Goal: Task Accomplishment & Management: Complete application form

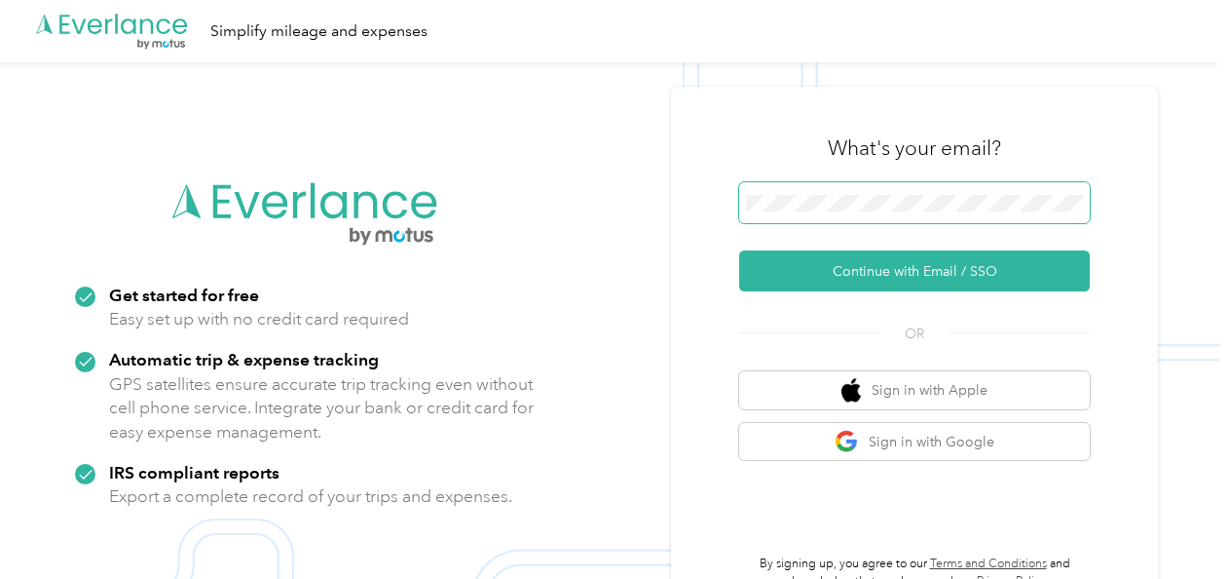
click at [816, 211] on span at bounding box center [914, 202] width 351 height 41
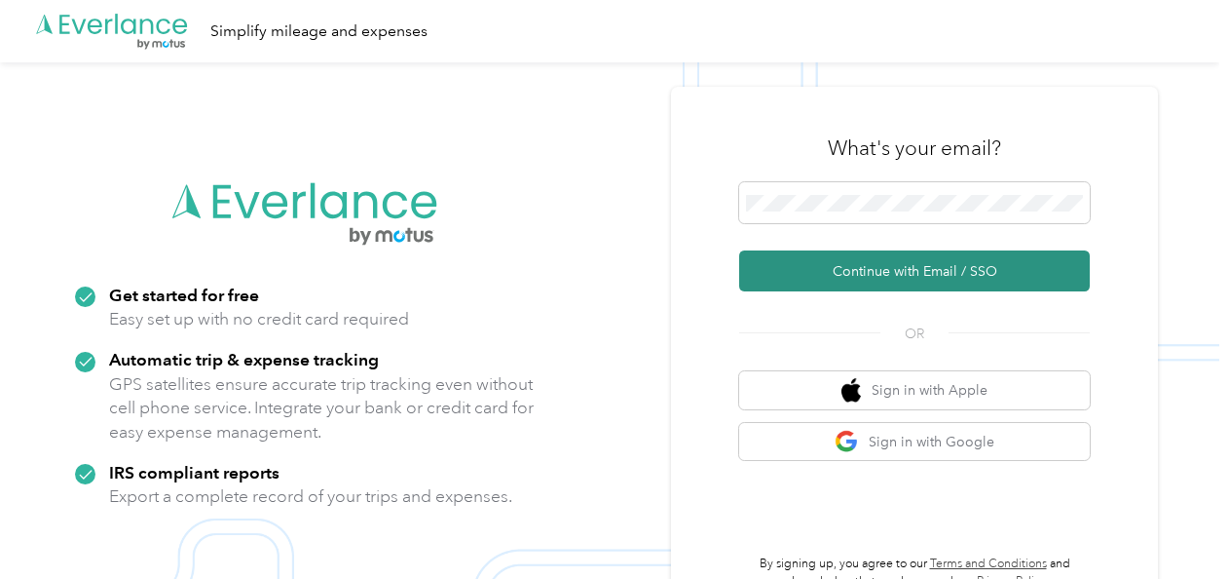
click at [888, 271] on button "Continue with Email / SSO" at bounding box center [914, 270] width 351 height 41
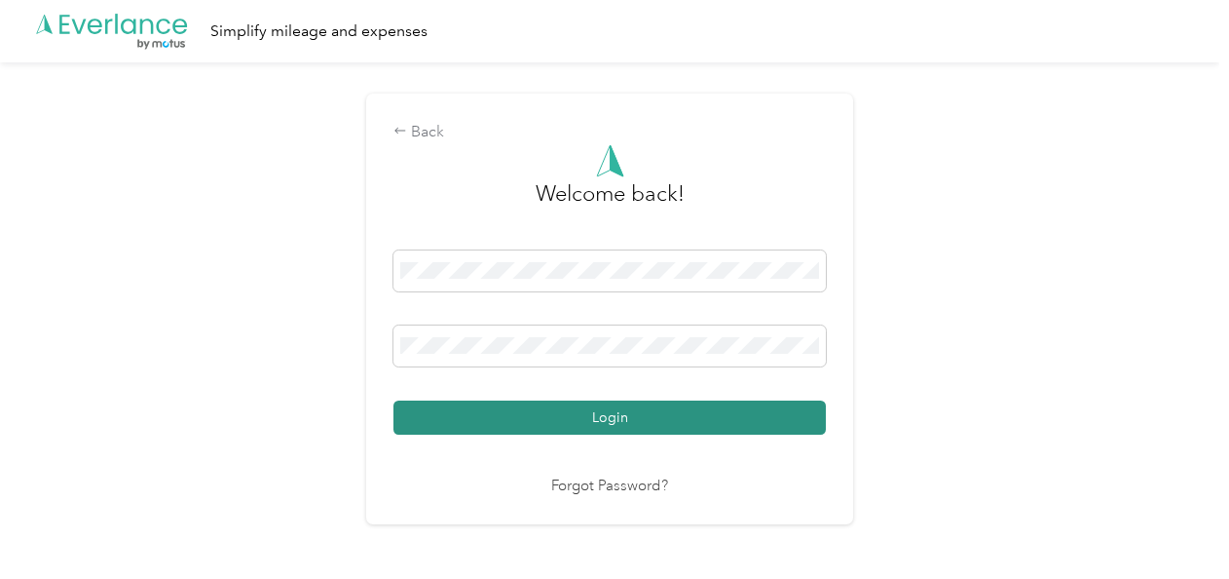
click at [666, 411] on button "Login" at bounding box center [610, 417] width 432 height 34
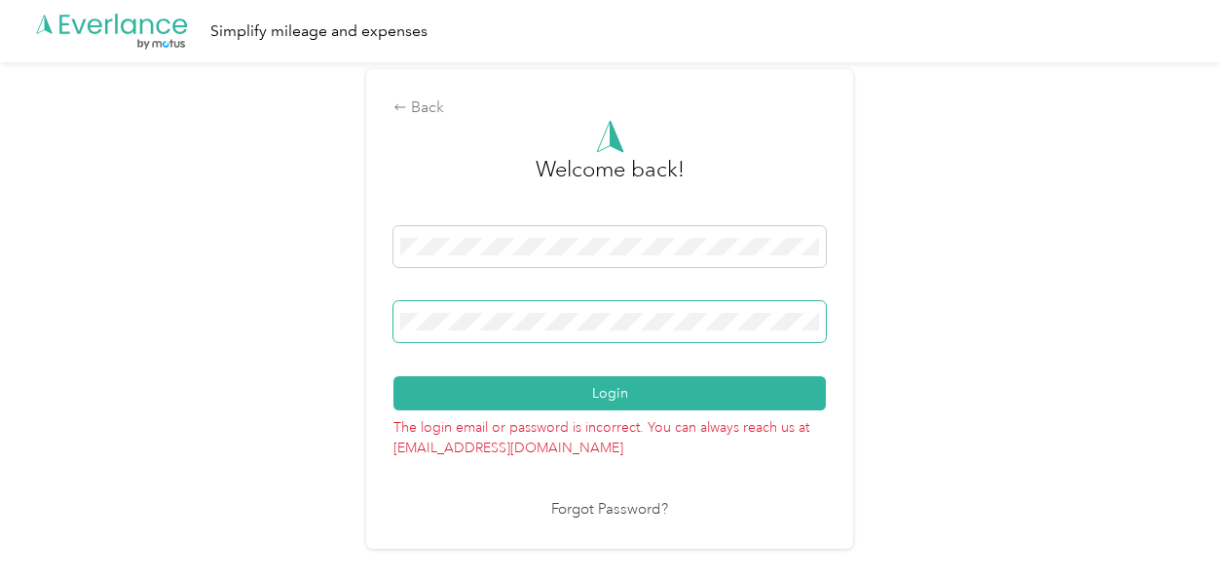
click at [394, 313] on div "Back Welcome back! Login The login email or password is incorrect. You can alwa…" at bounding box center [609, 308] width 487 height 478
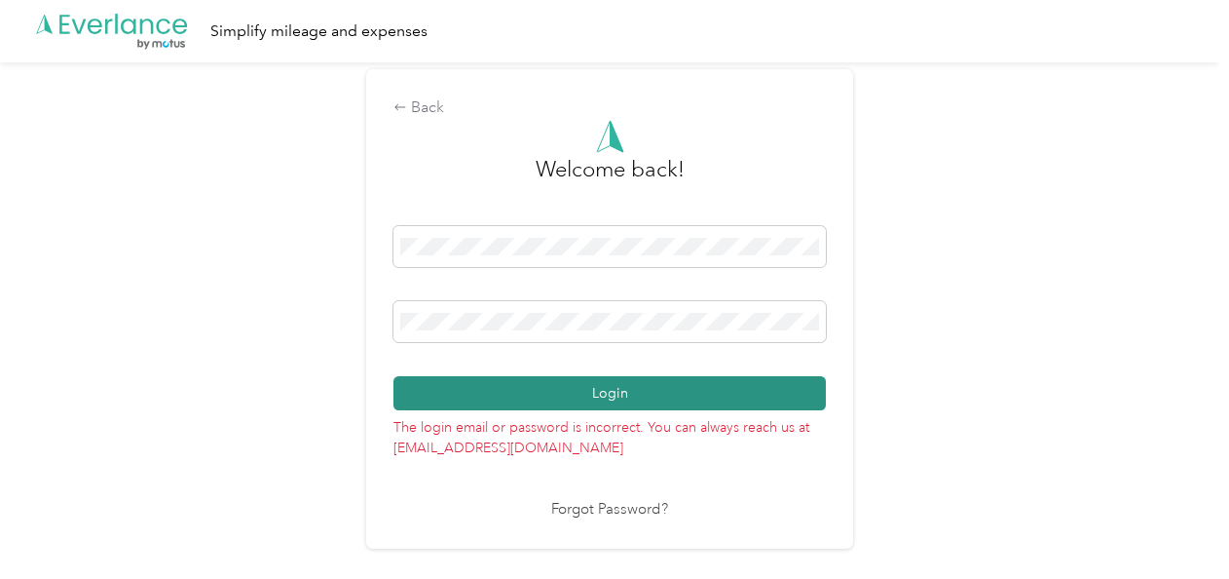
click at [417, 391] on button "Login" at bounding box center [610, 393] width 432 height 34
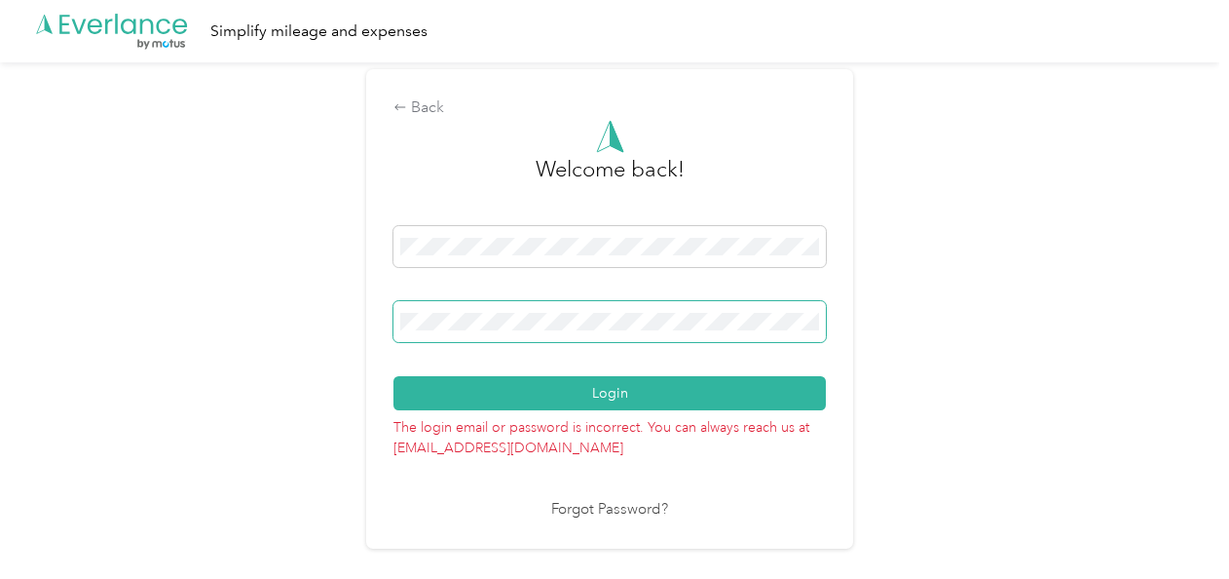
click at [399, 320] on span at bounding box center [610, 321] width 432 height 41
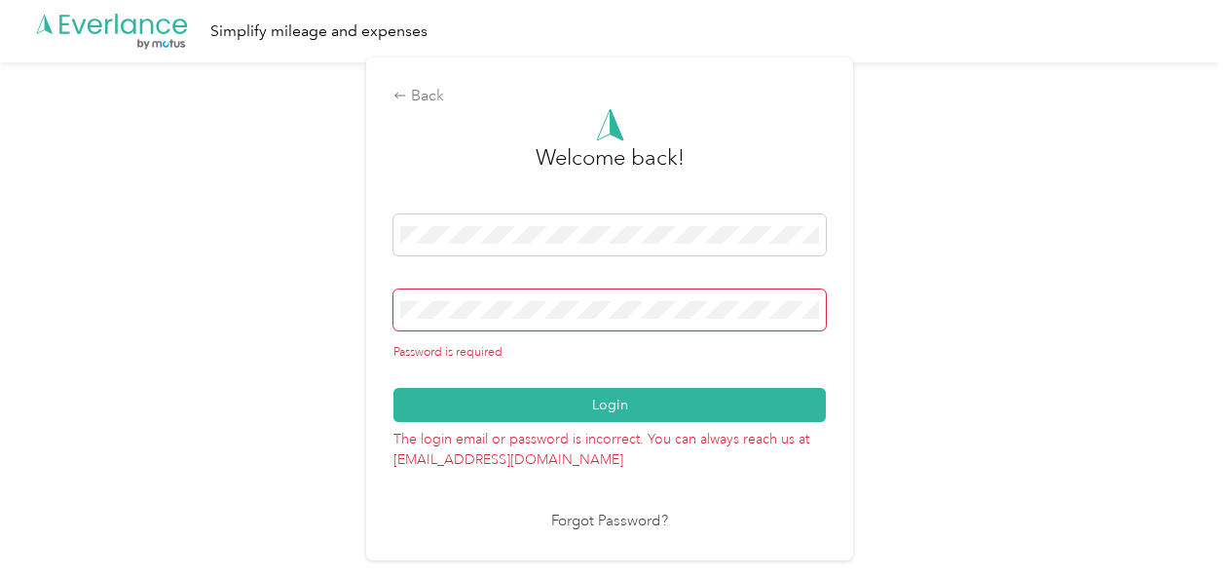
click at [612, 524] on link "Forgot Password?" at bounding box center [609, 521] width 117 height 22
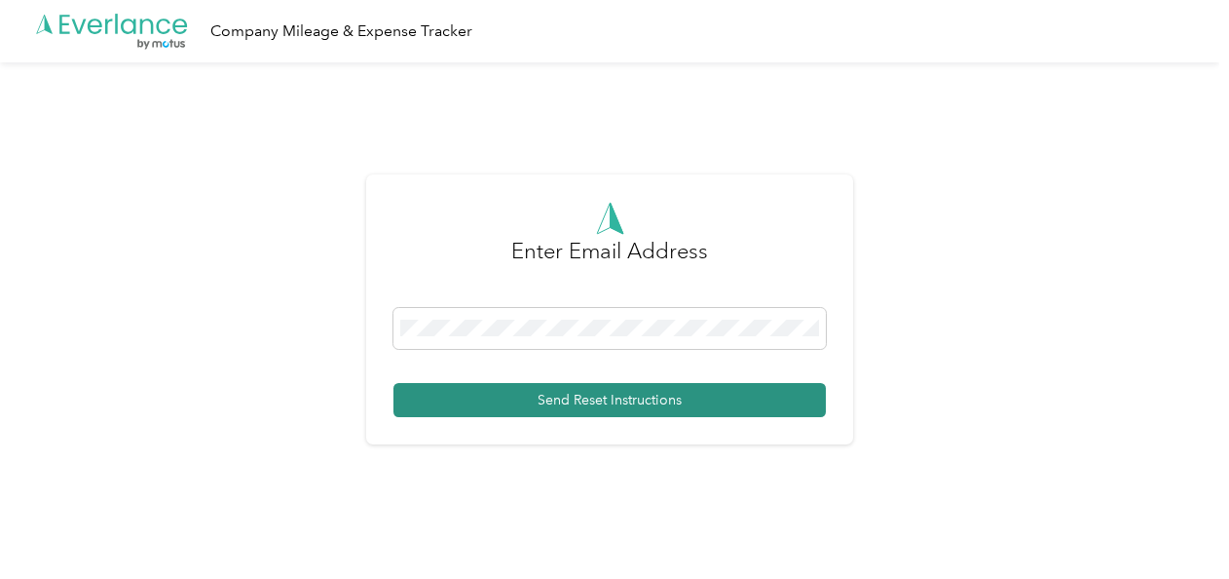
click at [592, 395] on button "Send Reset Instructions" at bounding box center [610, 400] width 432 height 34
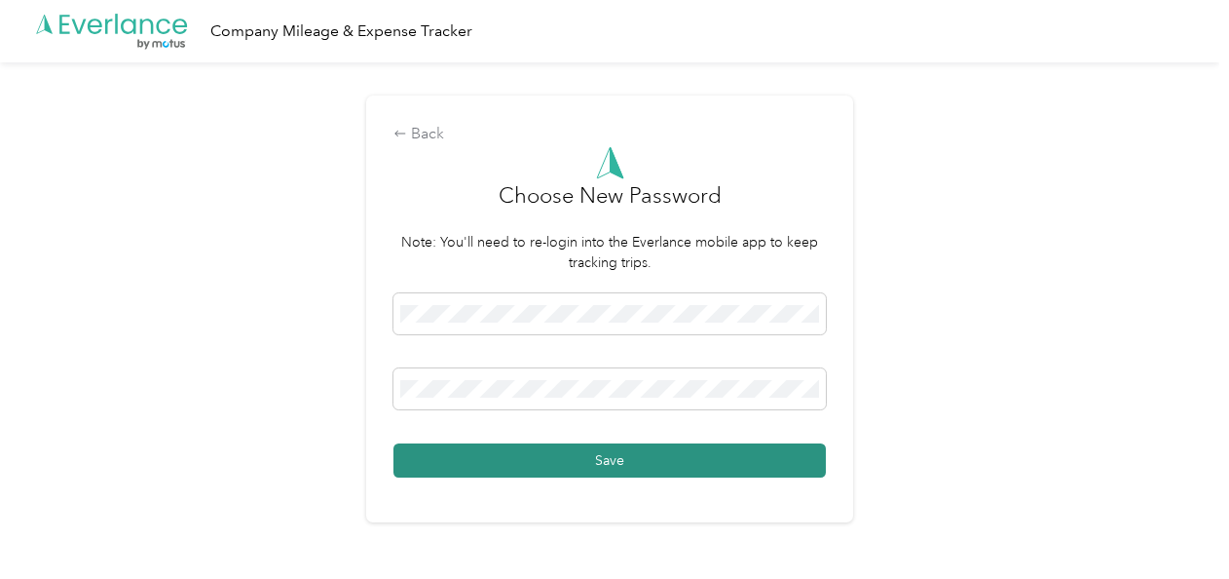
click at [423, 454] on button "Save" at bounding box center [610, 460] width 432 height 34
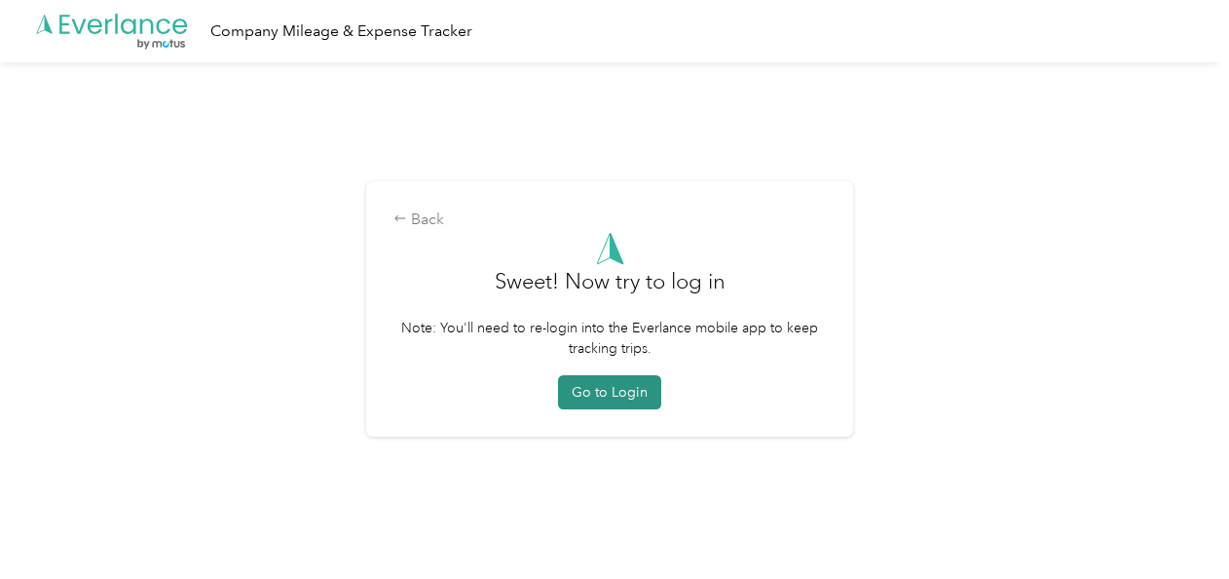
click at [626, 391] on button "Go to Login" at bounding box center [609, 392] width 103 height 34
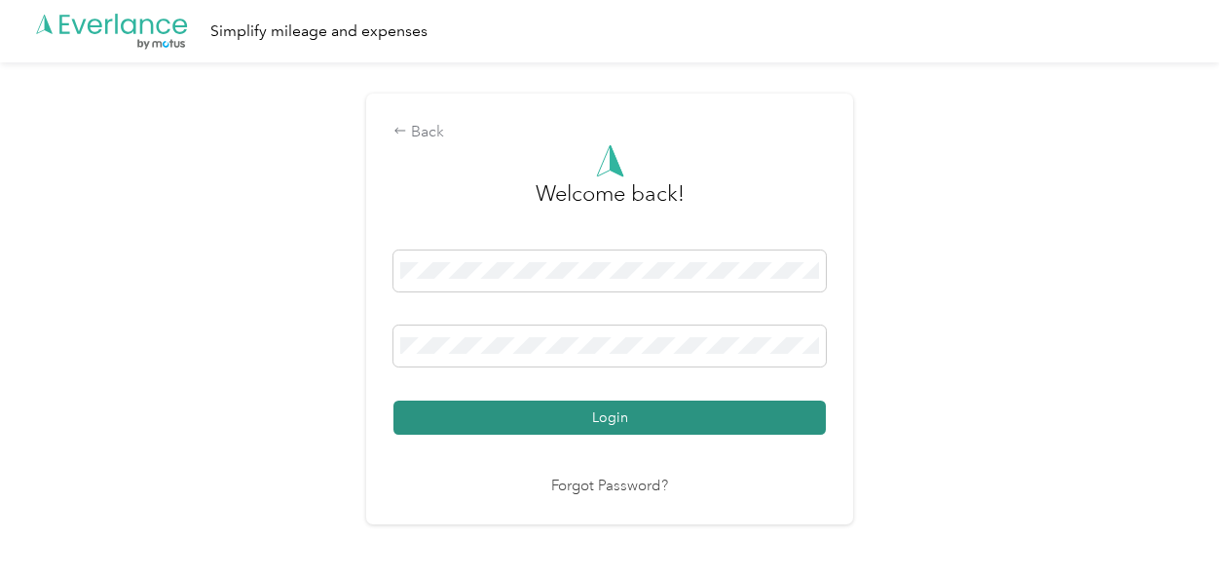
click at [429, 421] on button "Login" at bounding box center [610, 417] width 432 height 34
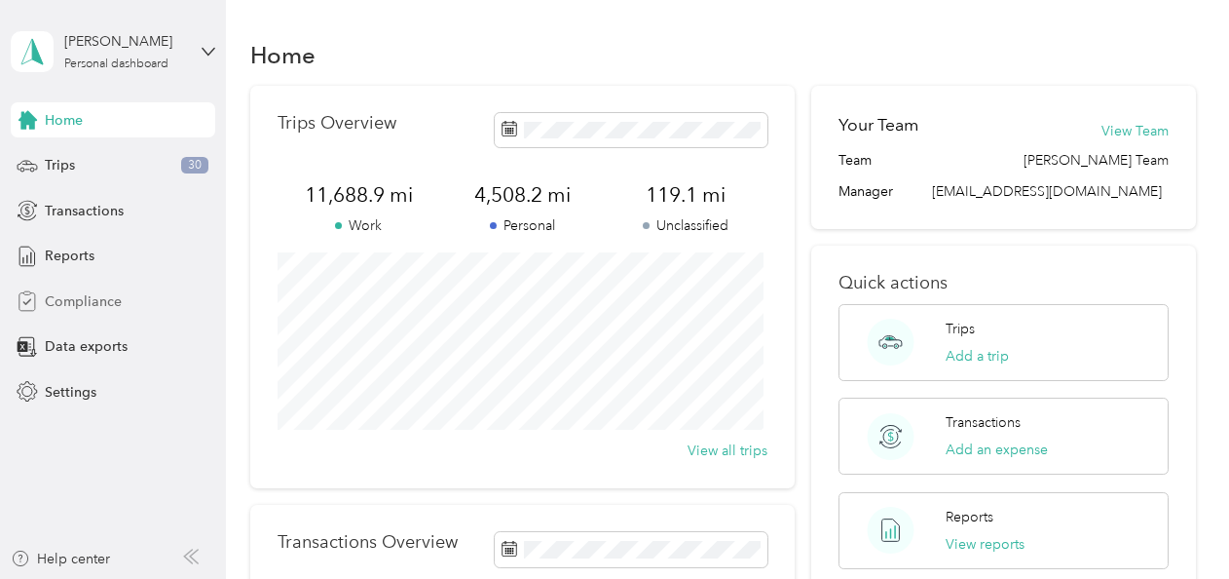
click at [76, 298] on span "Compliance" at bounding box center [83, 301] width 77 height 20
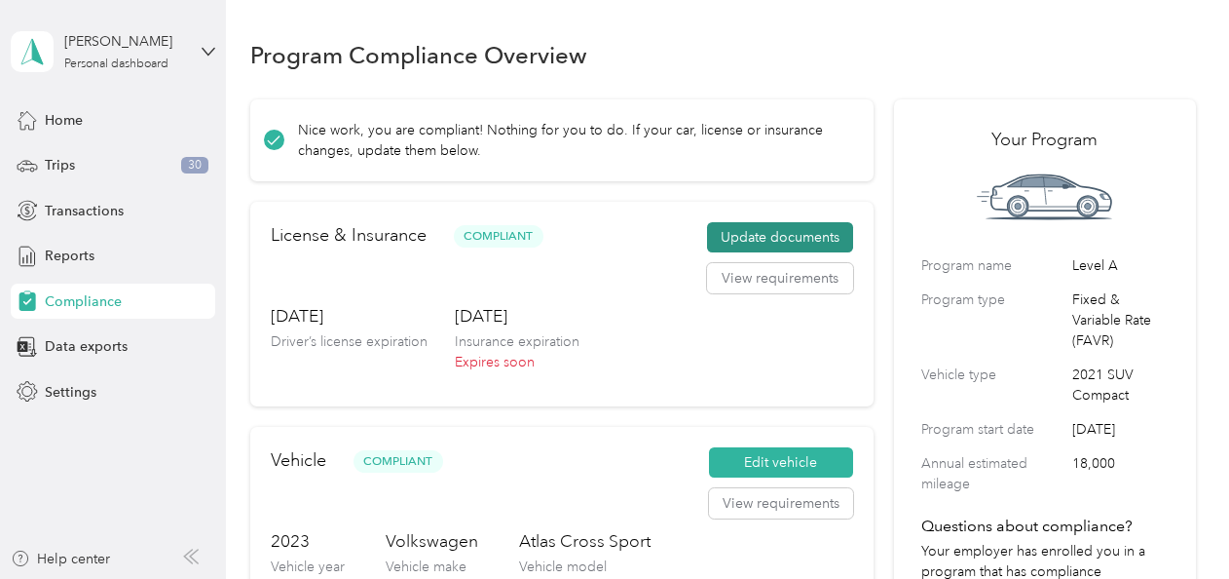
click at [801, 236] on button "Update documents" at bounding box center [780, 237] width 146 height 31
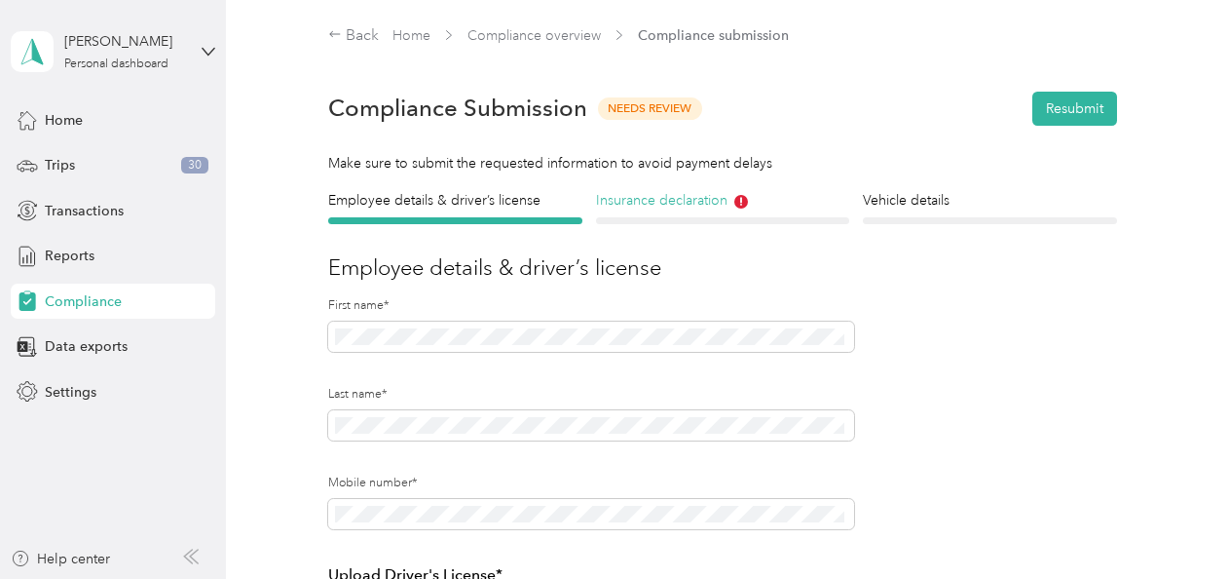
click at [680, 197] on h4 "Insurance declaration" at bounding box center [722, 200] width 253 height 20
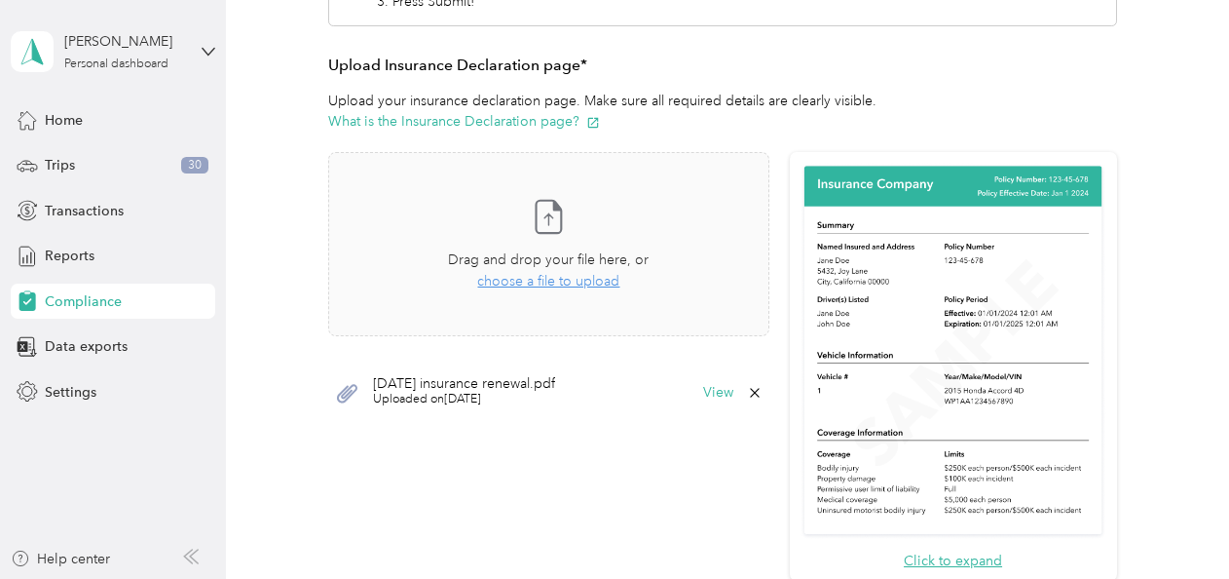
scroll to position [473, 0]
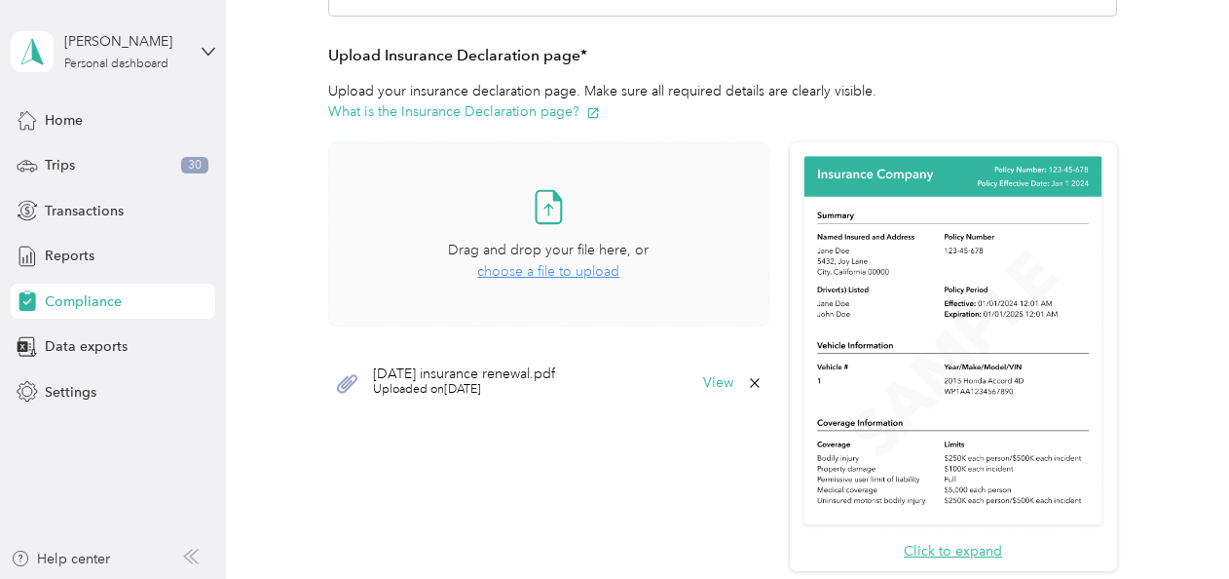
click at [562, 274] on span "choose a file to upload" at bounding box center [548, 271] width 142 height 17
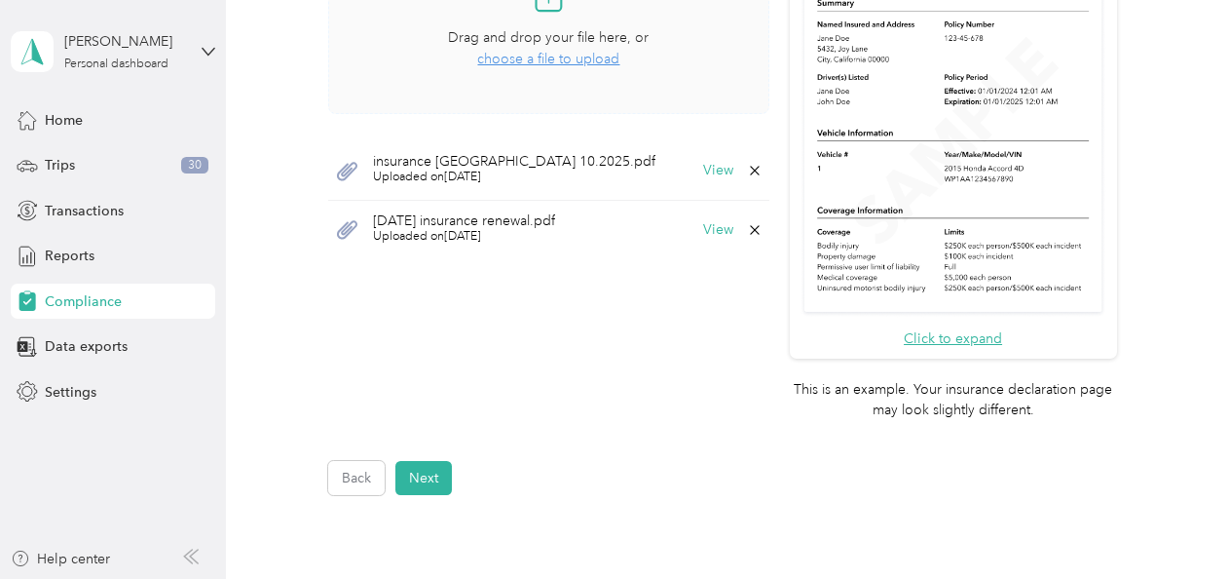
scroll to position [625, 0]
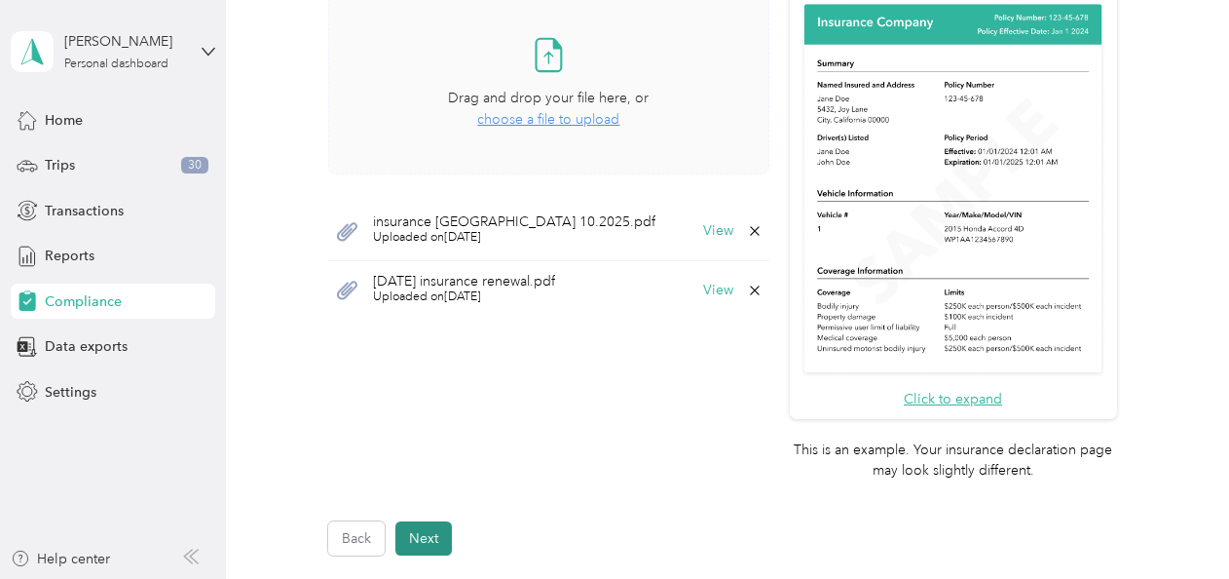
click at [428, 534] on button "Next" at bounding box center [423, 538] width 56 height 34
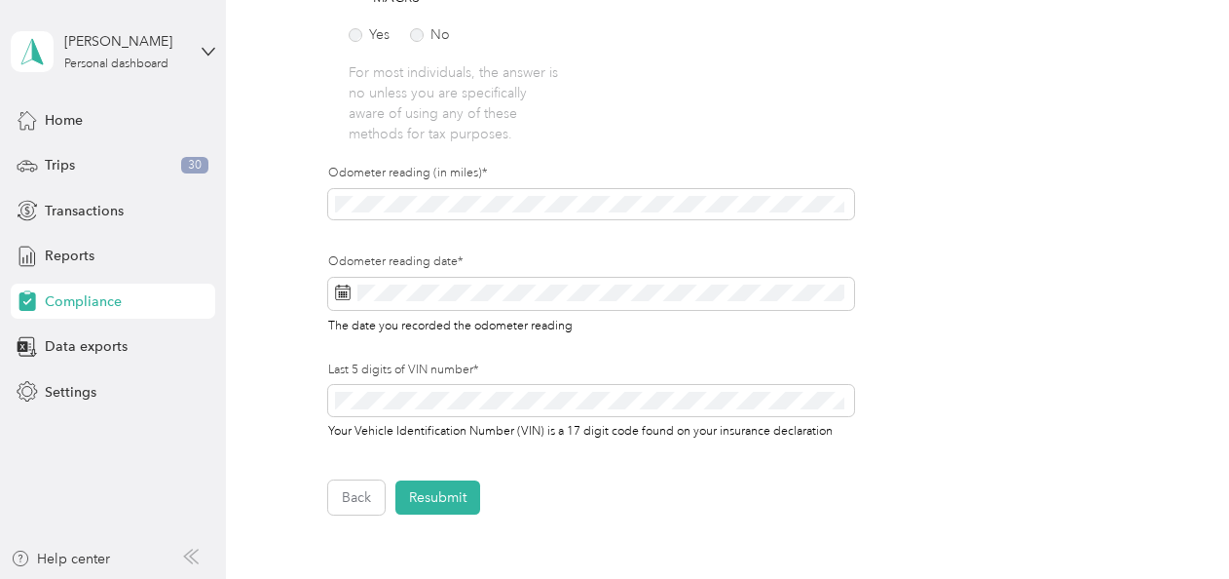
scroll to position [594, 0]
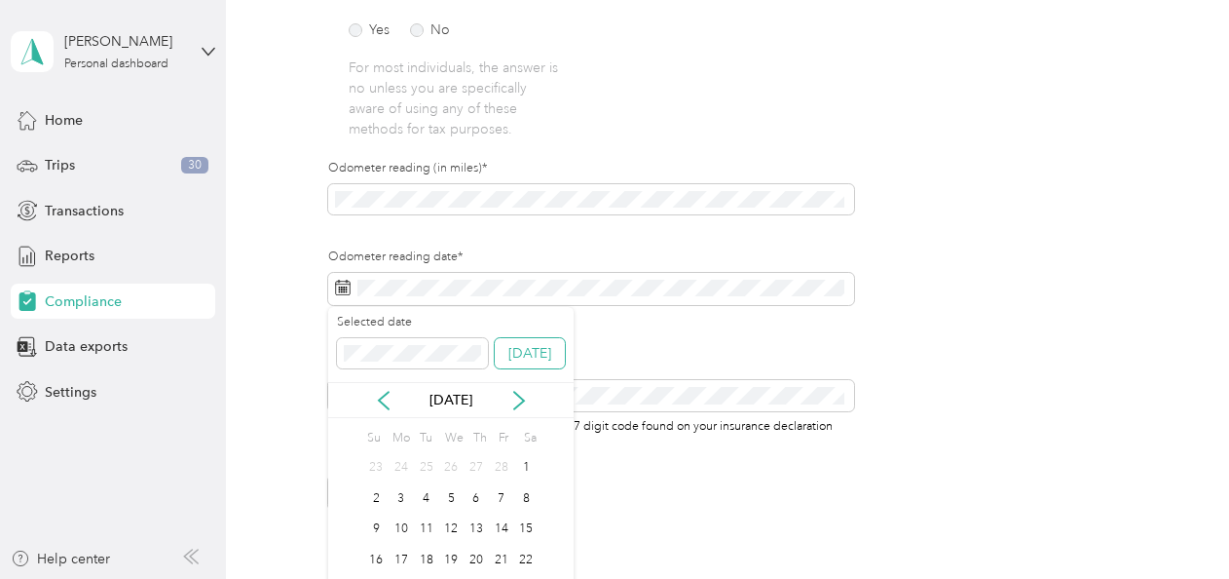
click at [531, 357] on button "[DATE]" at bounding box center [530, 353] width 70 height 31
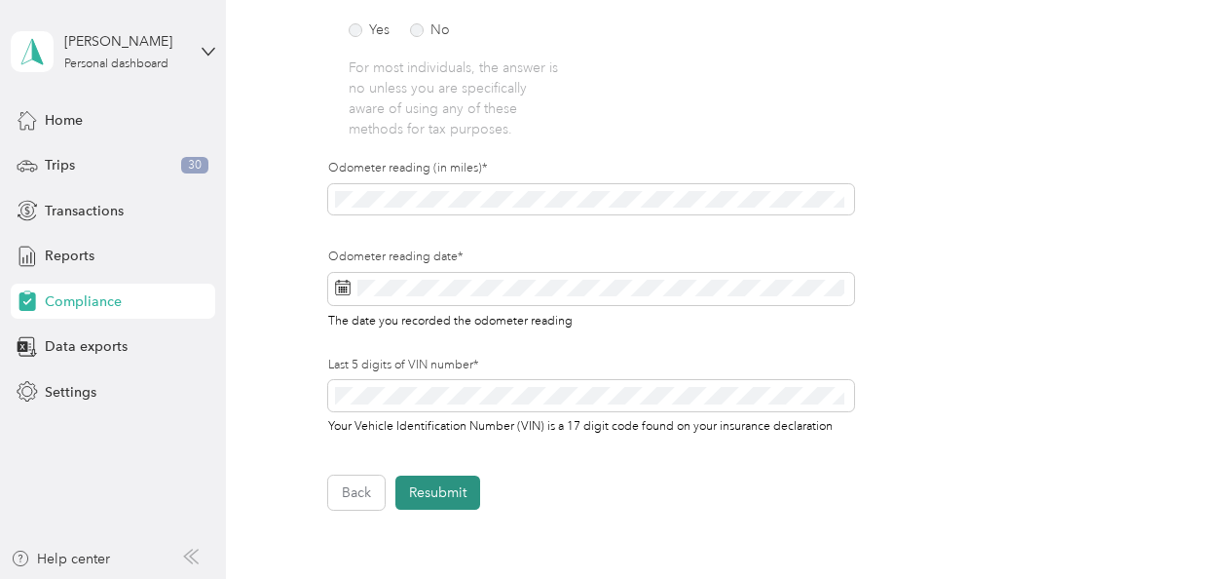
click at [443, 491] on button "Resubmit" at bounding box center [437, 492] width 85 height 34
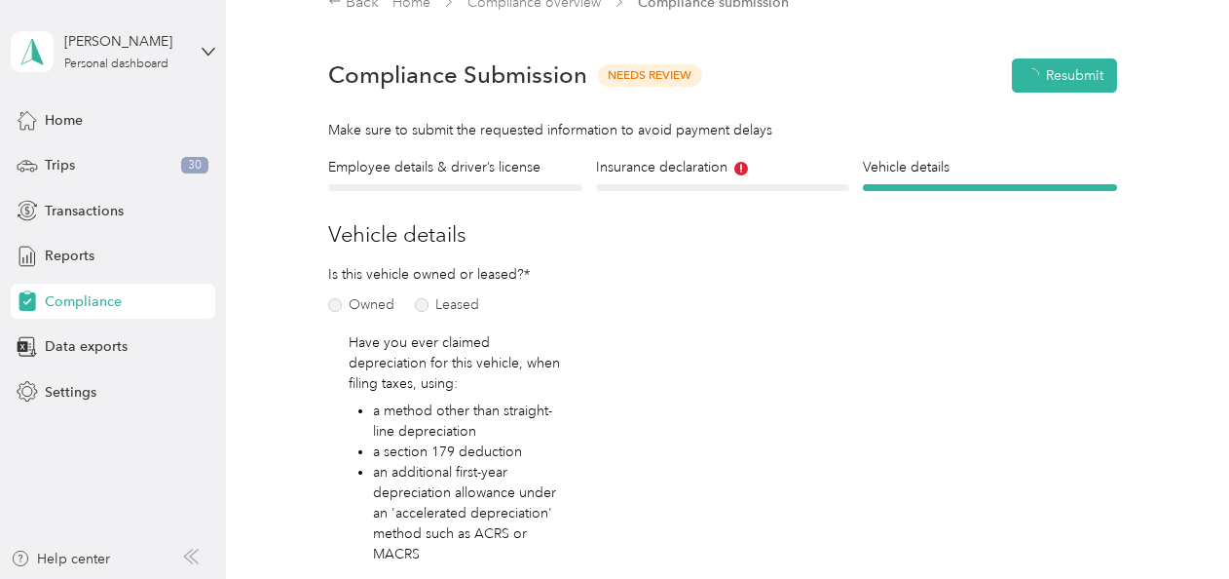
scroll to position [23, 0]
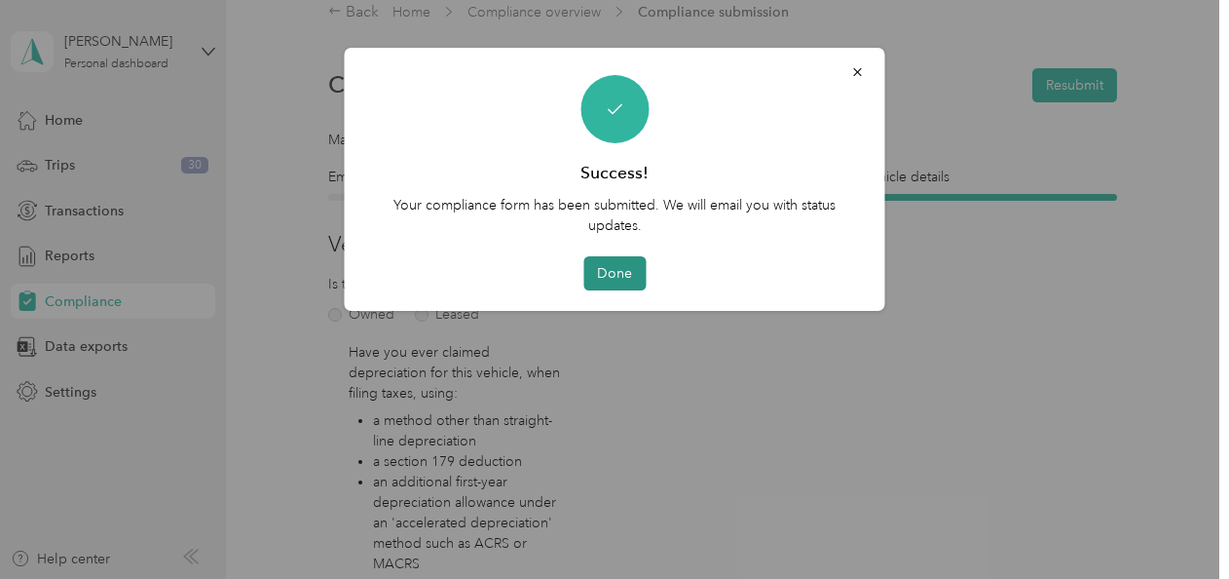
click at [627, 271] on button "Done" at bounding box center [614, 273] width 62 height 34
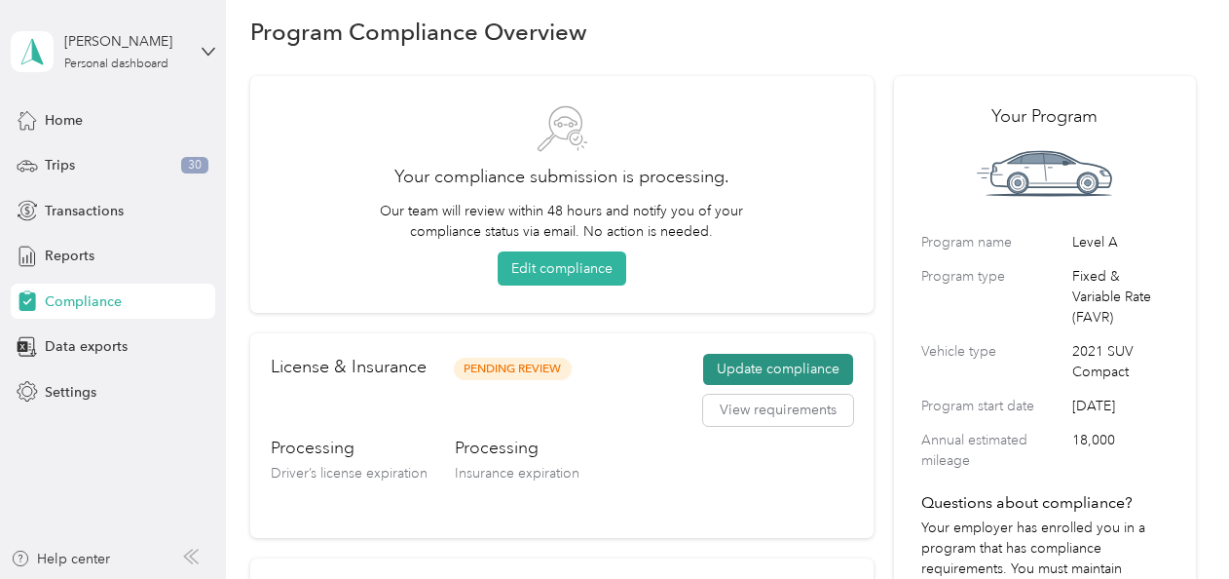
click at [768, 368] on button "Update compliance" at bounding box center [778, 369] width 150 height 31
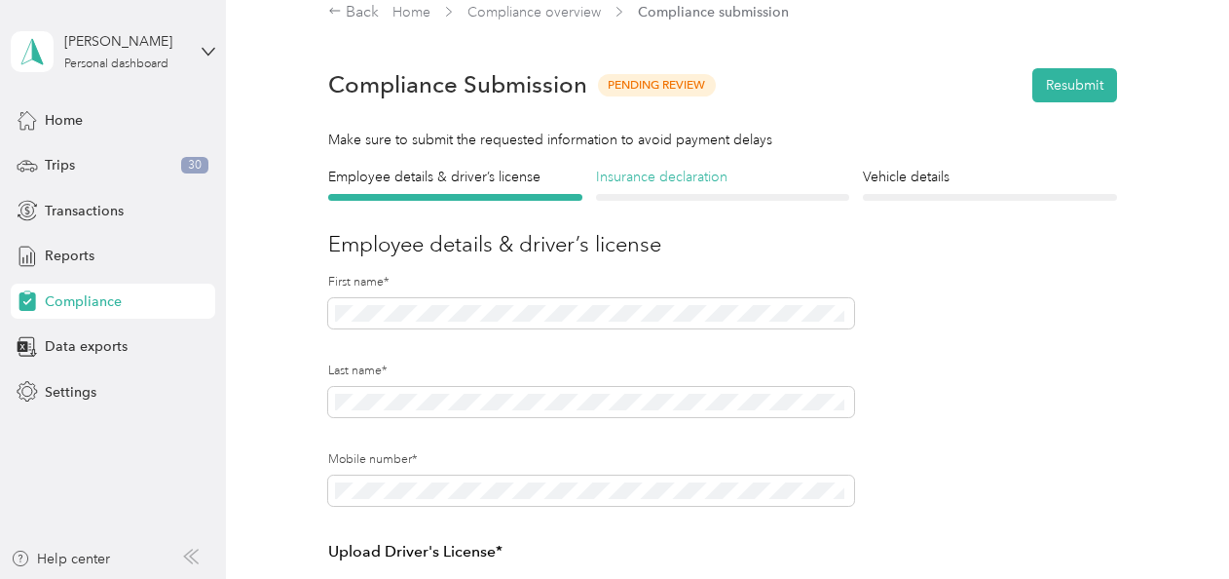
click at [678, 183] on h4 "Insurance declaration" at bounding box center [722, 177] width 253 height 20
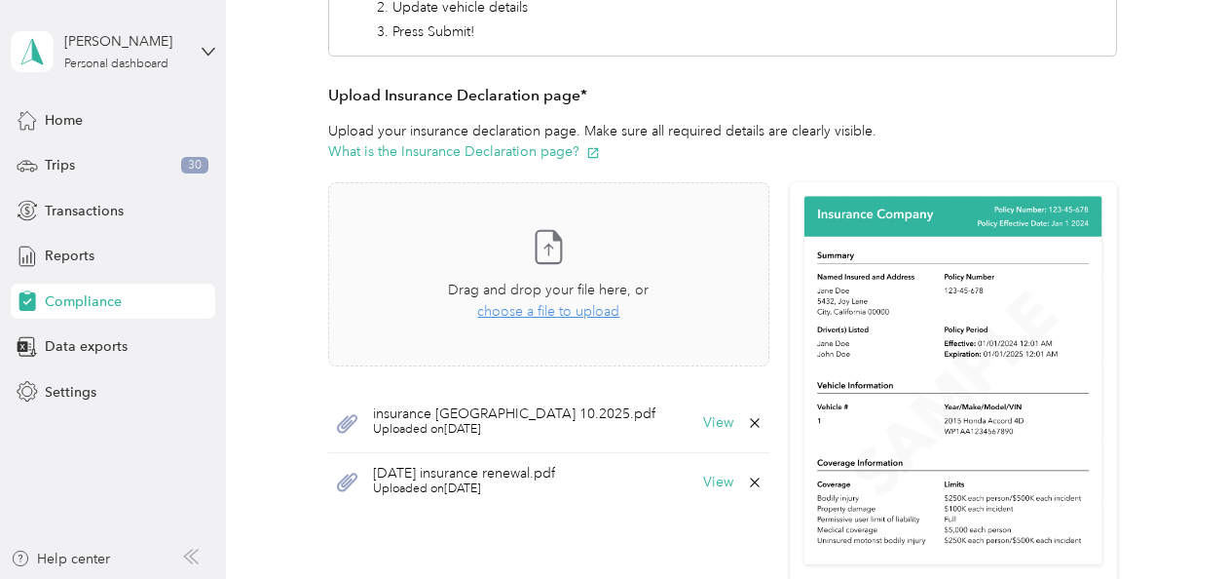
scroll to position [378, 0]
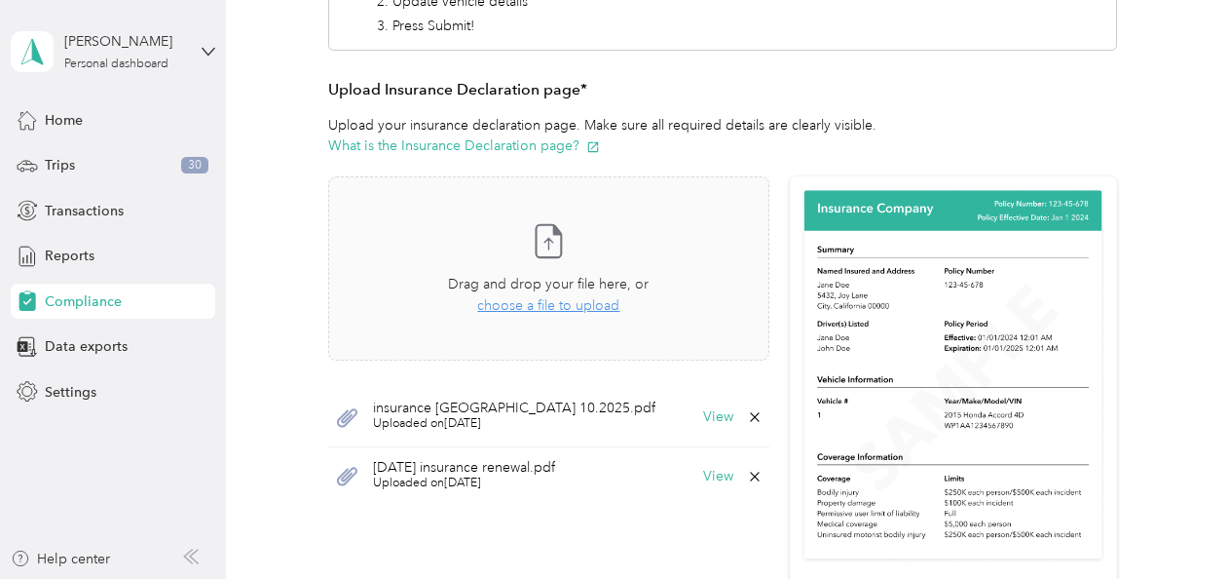
click at [750, 473] on icon at bounding box center [754, 475] width 9 height 9
click at [975, 122] on p "Upload your insurance declaration page. Make sure all required details are clea…" at bounding box center [722, 135] width 788 height 41
